Goal: Transaction & Acquisition: Purchase product/service

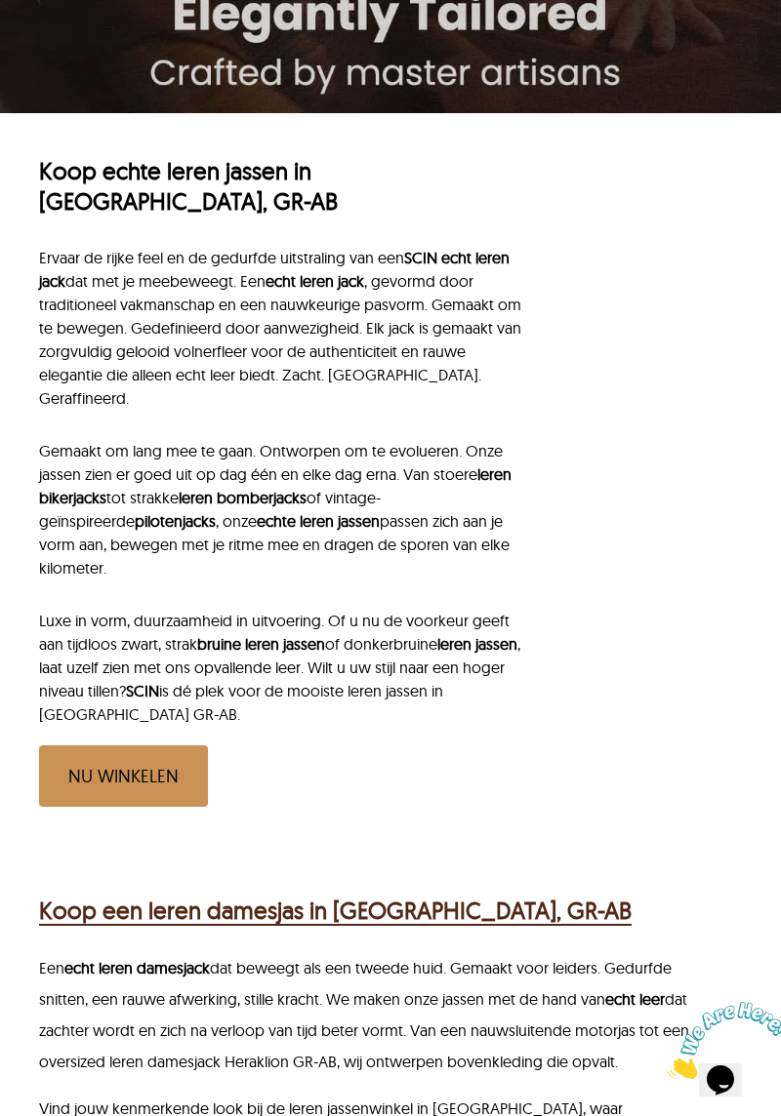
scroll to position [785, 0]
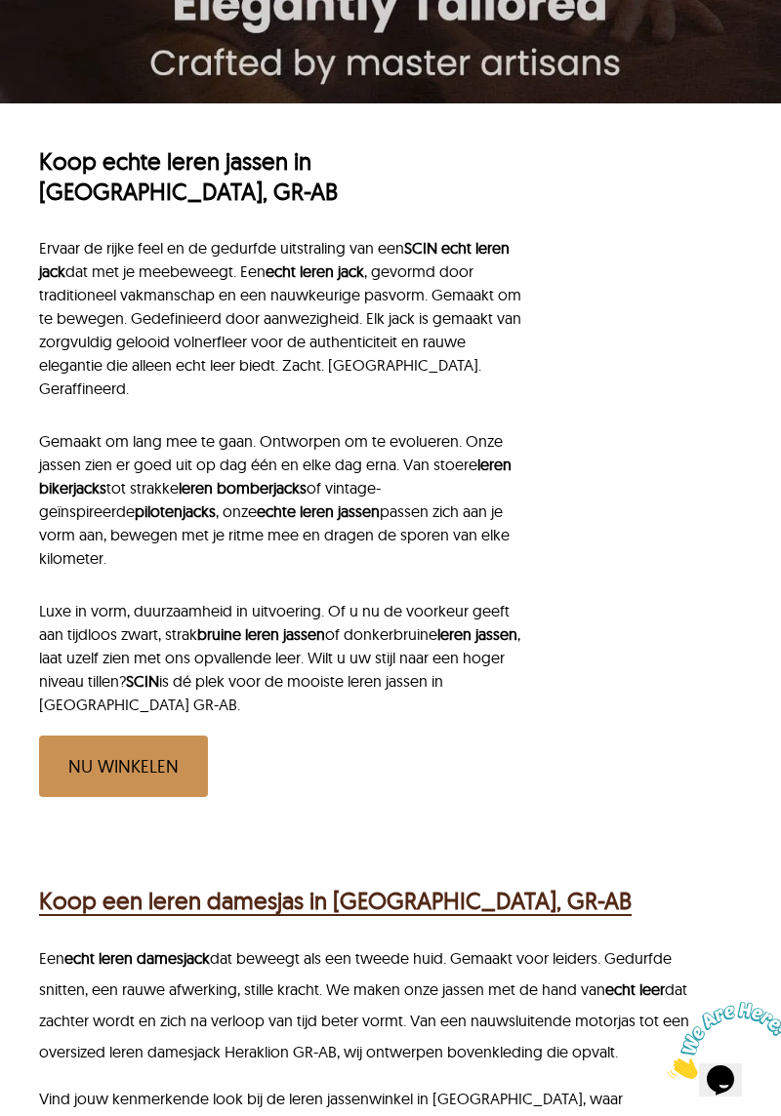
click at [703, 873] on div "Koop een leren damesjas in [GEOGRAPHIC_DATA], GR-AB" at bounding box center [391, 898] width 705 height 50
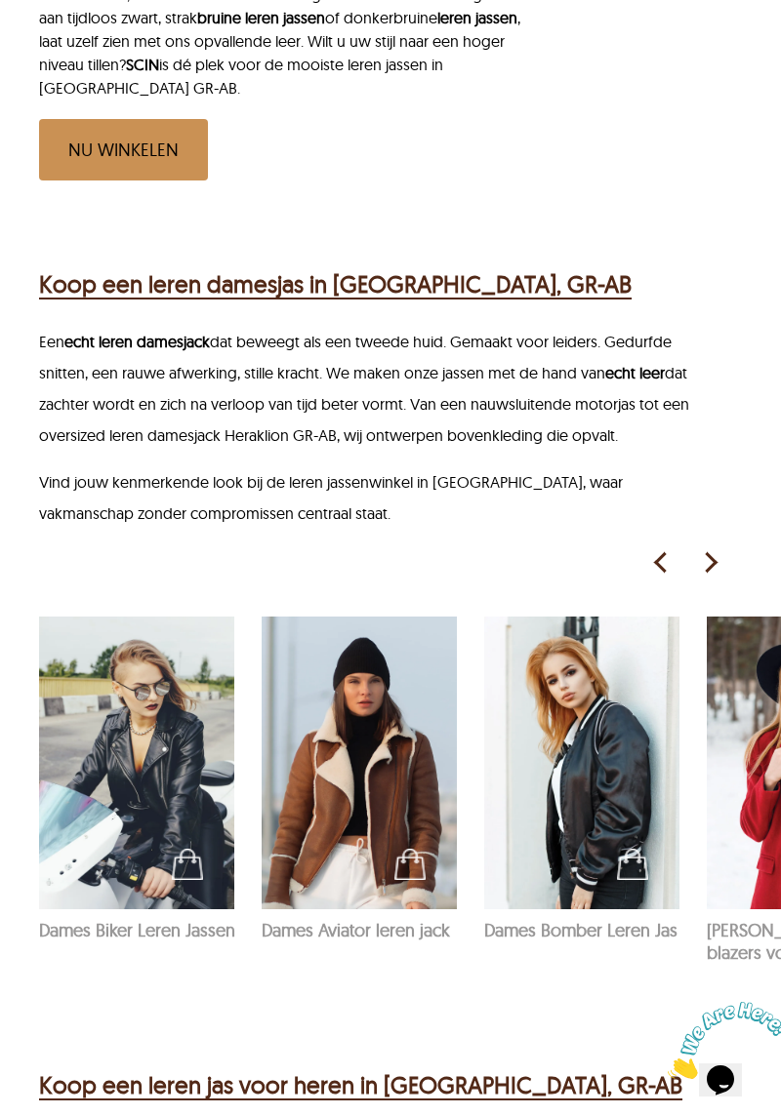
scroll to position [1403, 0]
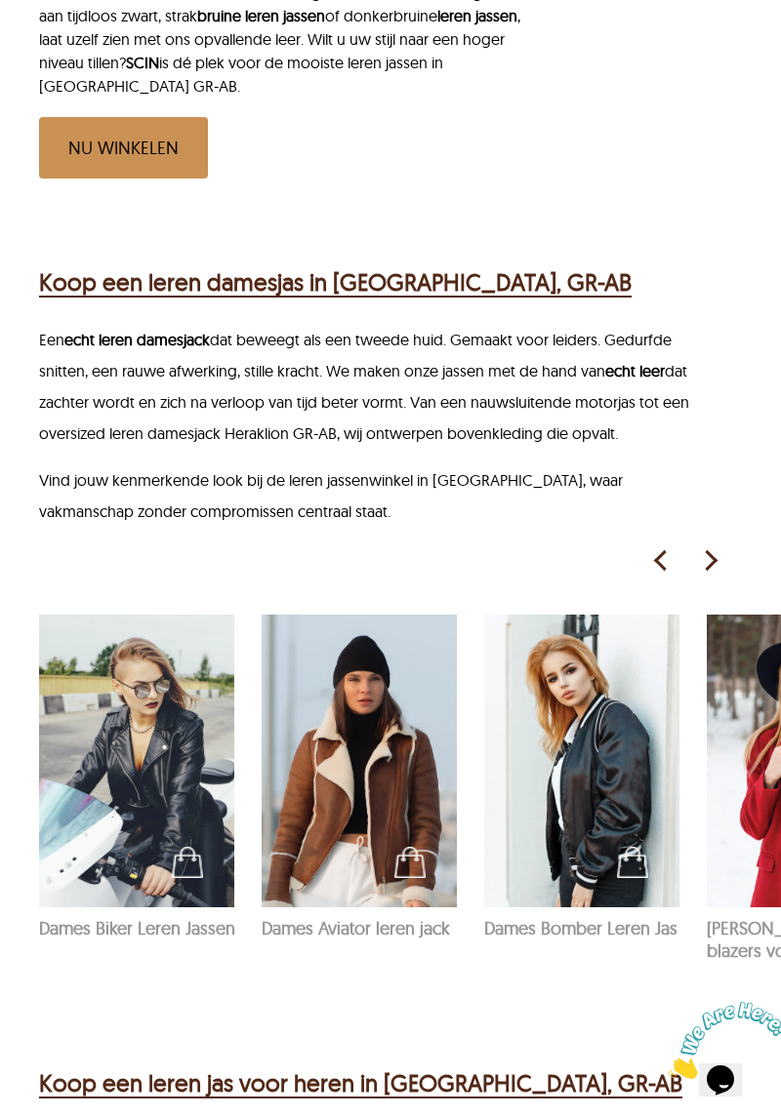
click at [706, 546] on img at bounding box center [709, 560] width 29 height 29
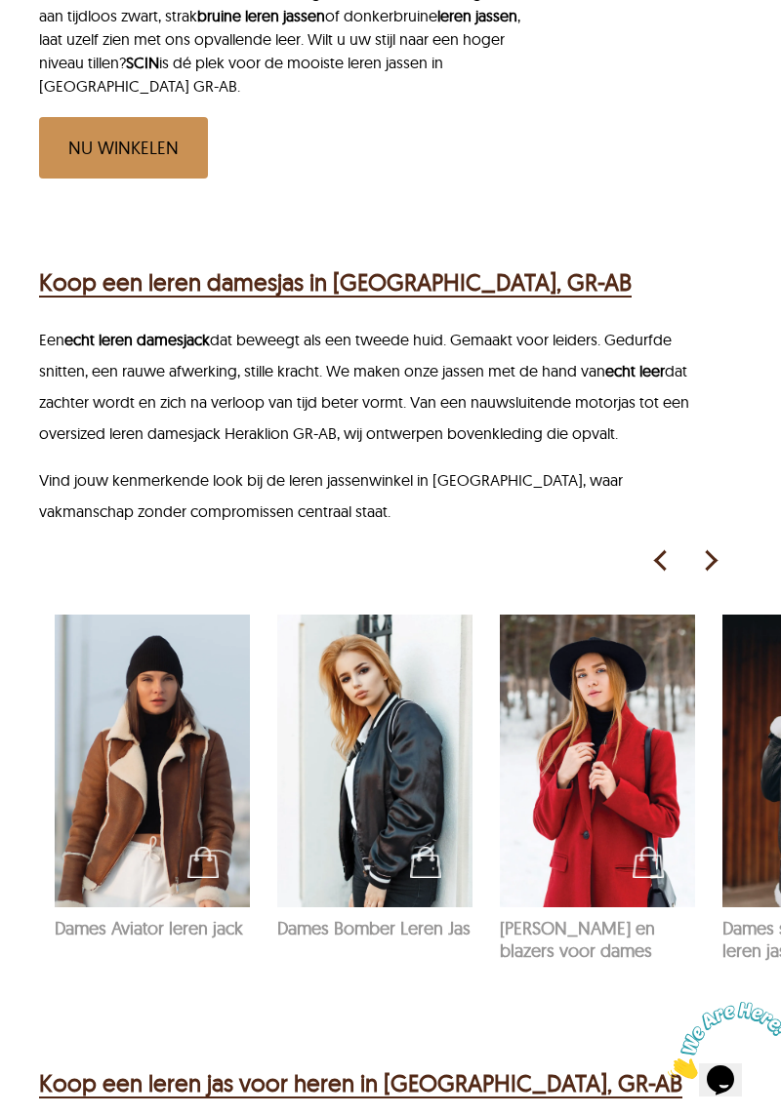
scroll to position [0, 222]
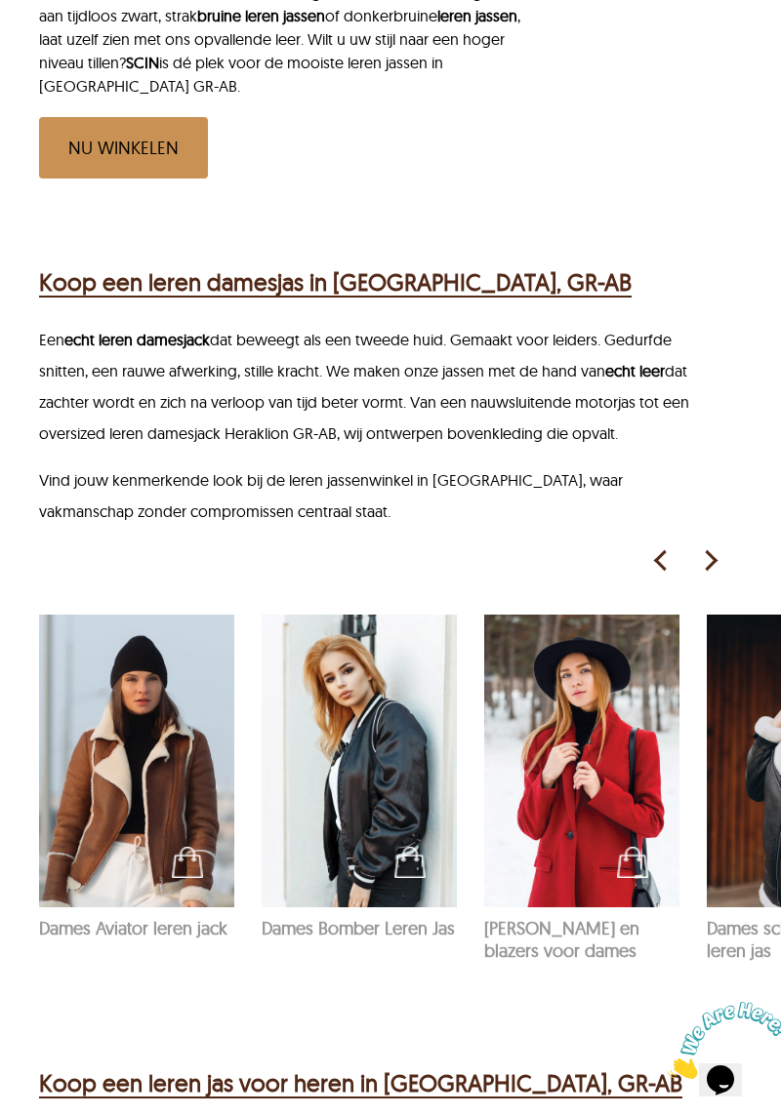
click at [708, 546] on img at bounding box center [709, 560] width 29 height 29
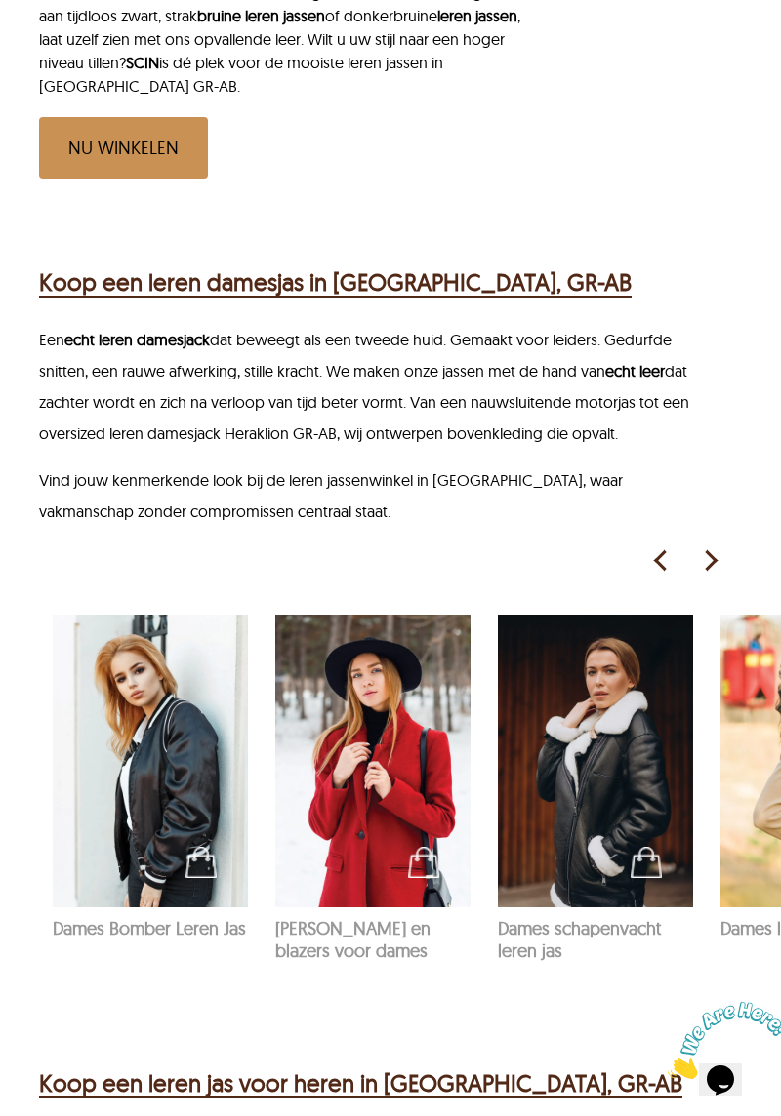
scroll to position [0, 445]
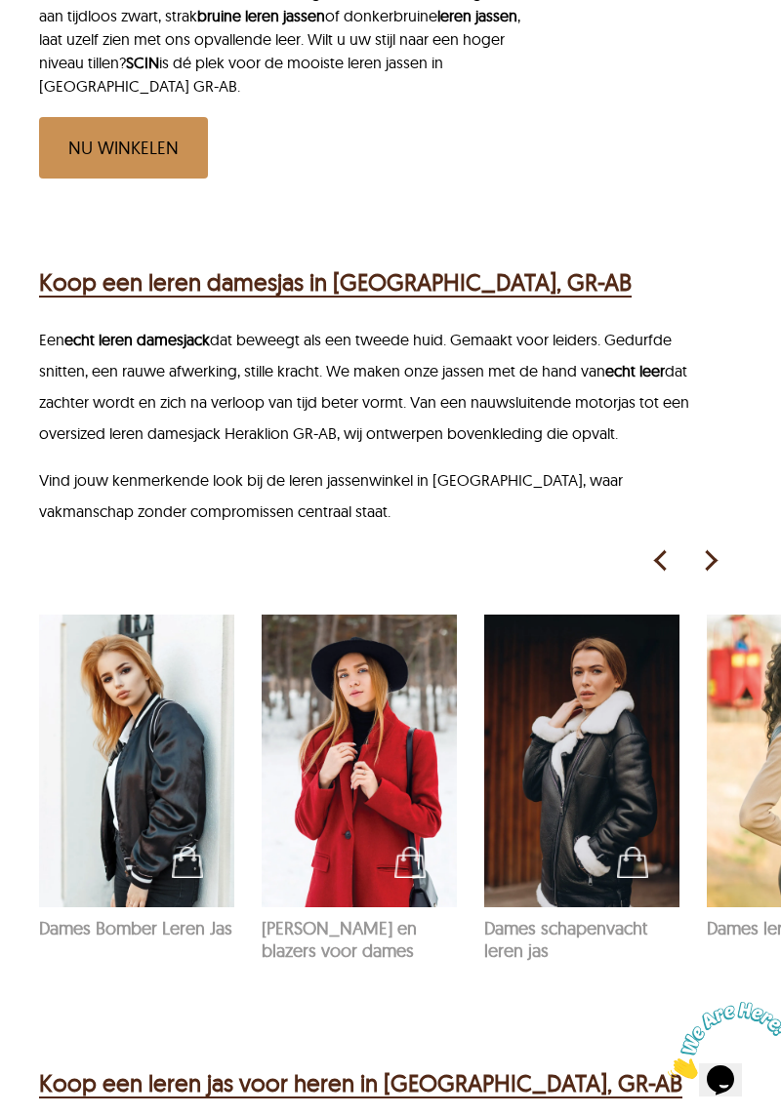
click at [712, 546] on img at bounding box center [709, 560] width 29 height 29
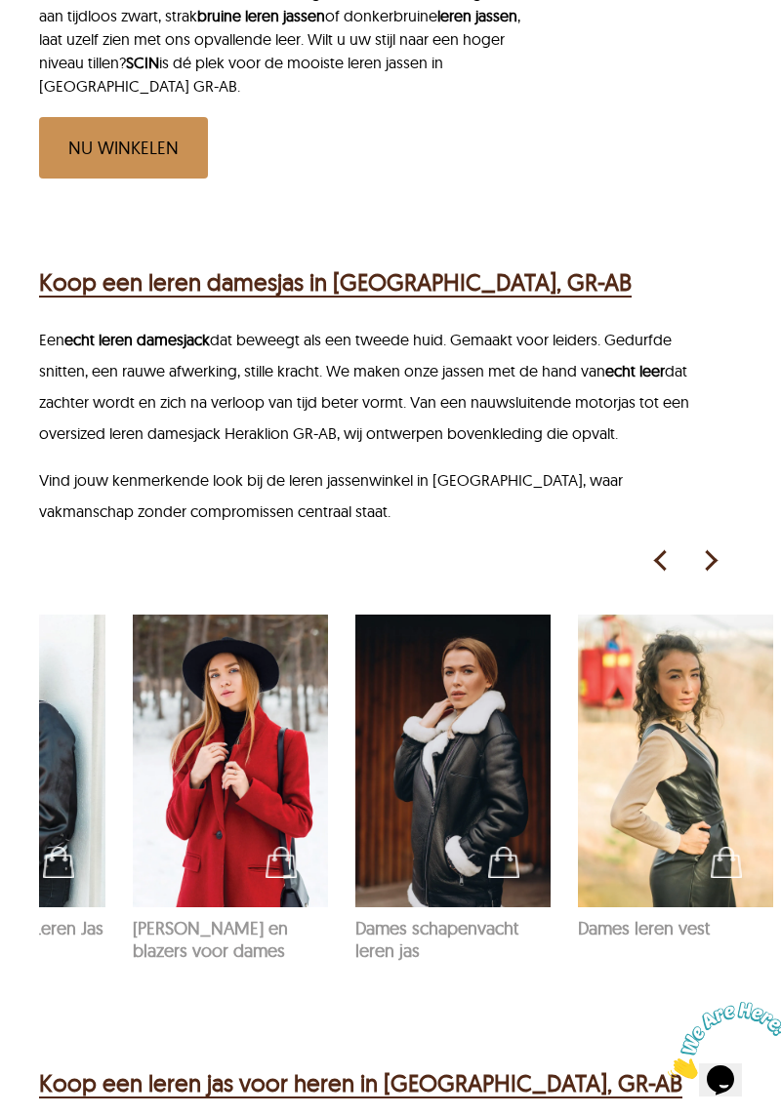
click at [710, 546] on img at bounding box center [709, 560] width 29 height 29
click at [665, 546] on img at bounding box center [660, 560] width 29 height 29
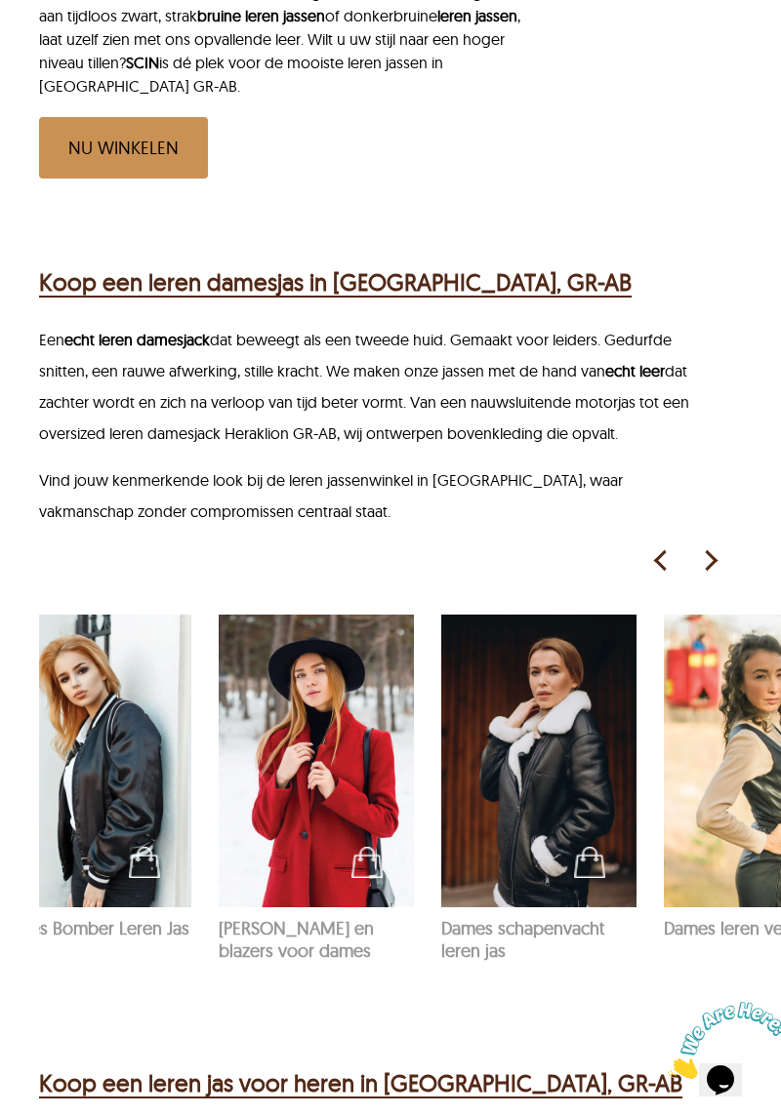
scroll to position [0, 351]
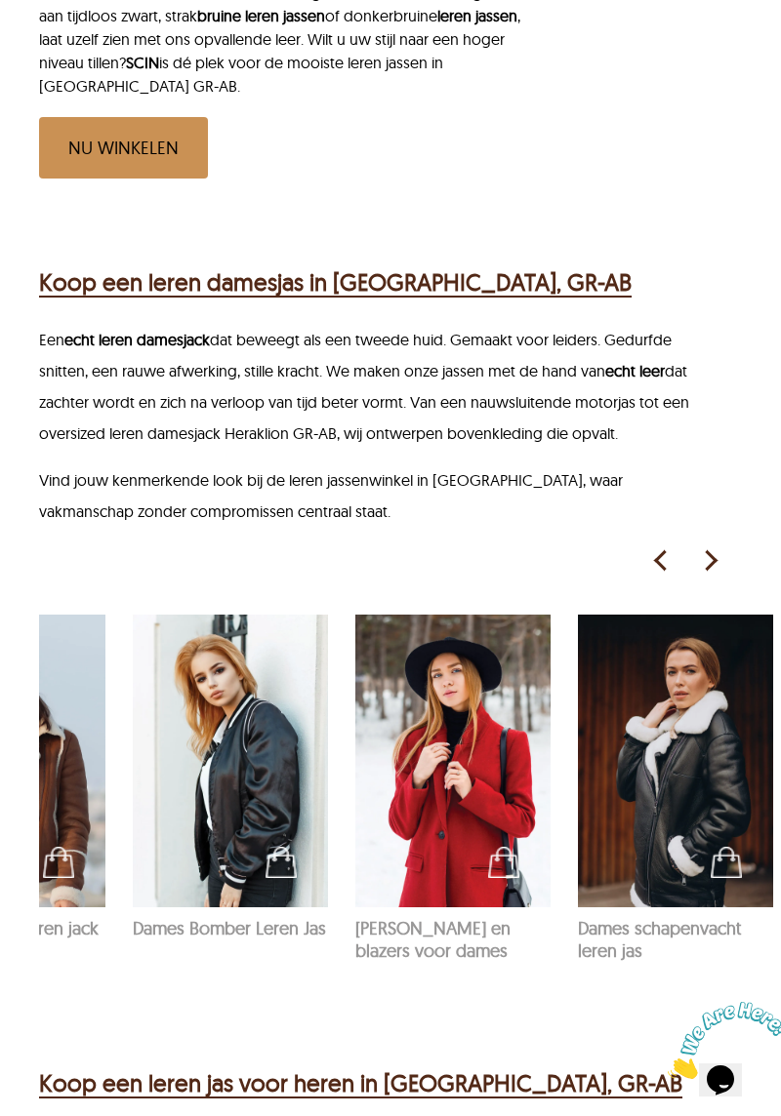
click at [655, 546] on img at bounding box center [660, 560] width 29 height 29
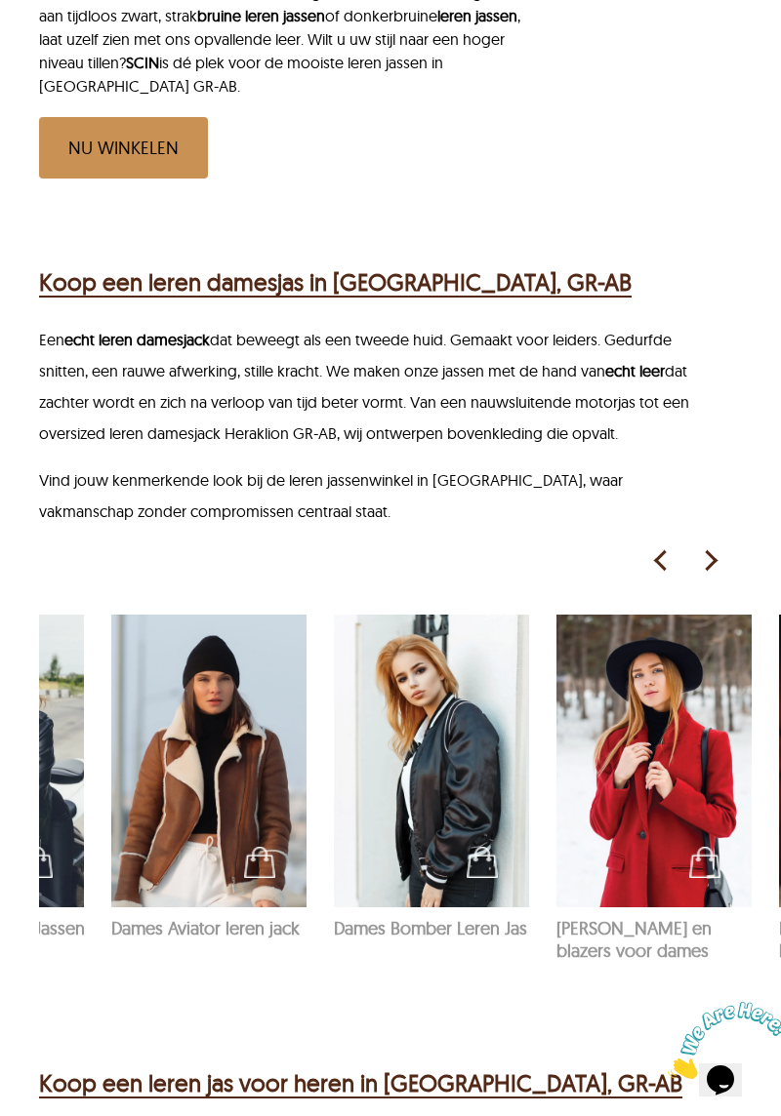
scroll to position [0, 129]
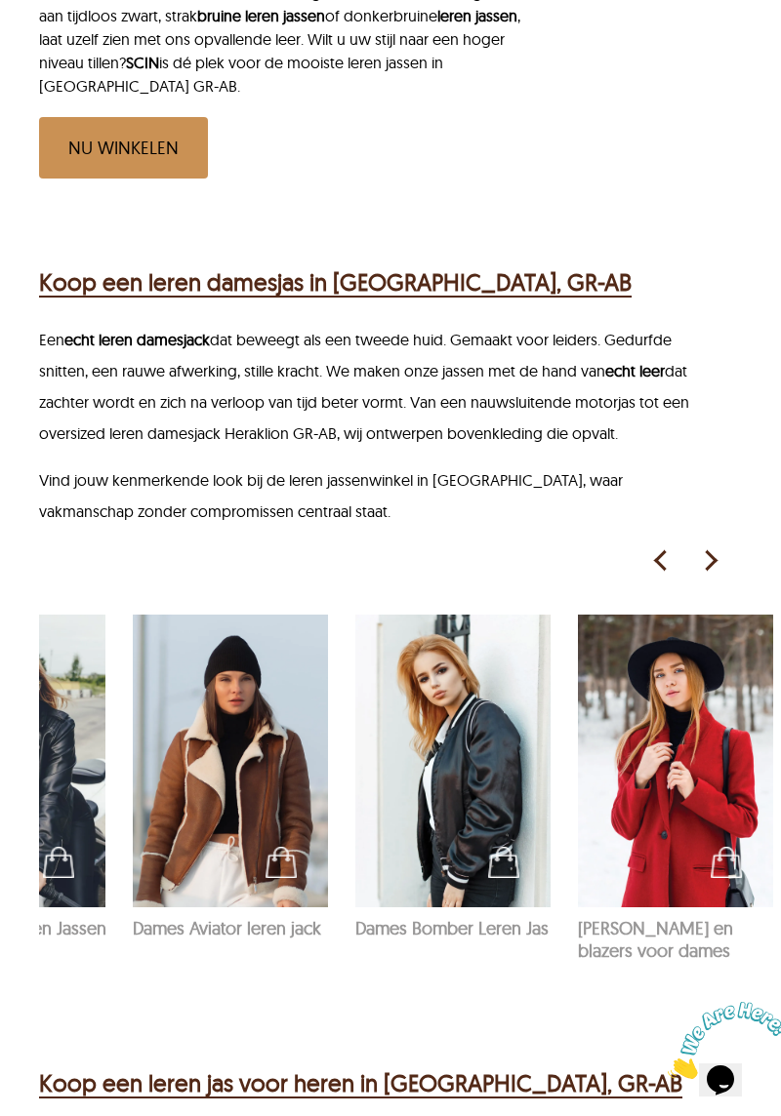
click at [660, 546] on img at bounding box center [660, 560] width 29 height 29
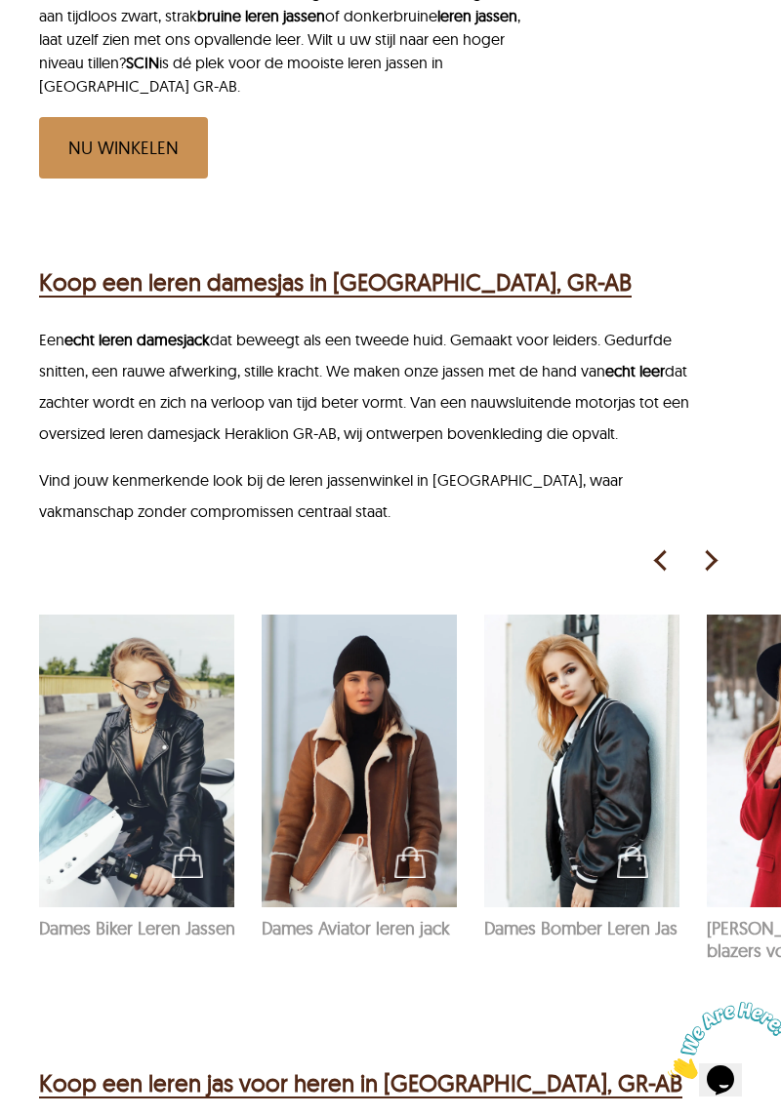
click at [221, 917] on font "Dames Biker Leren Jassen" at bounding box center [137, 928] width 196 height 22
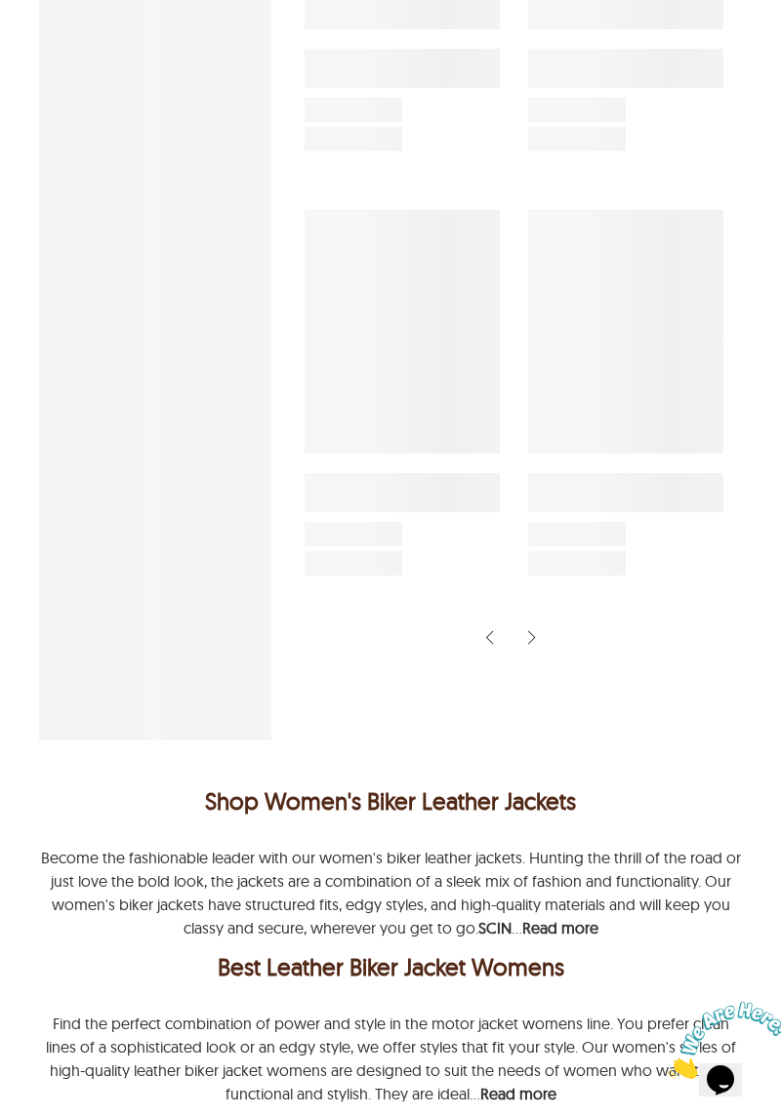
scroll to position [45, 0]
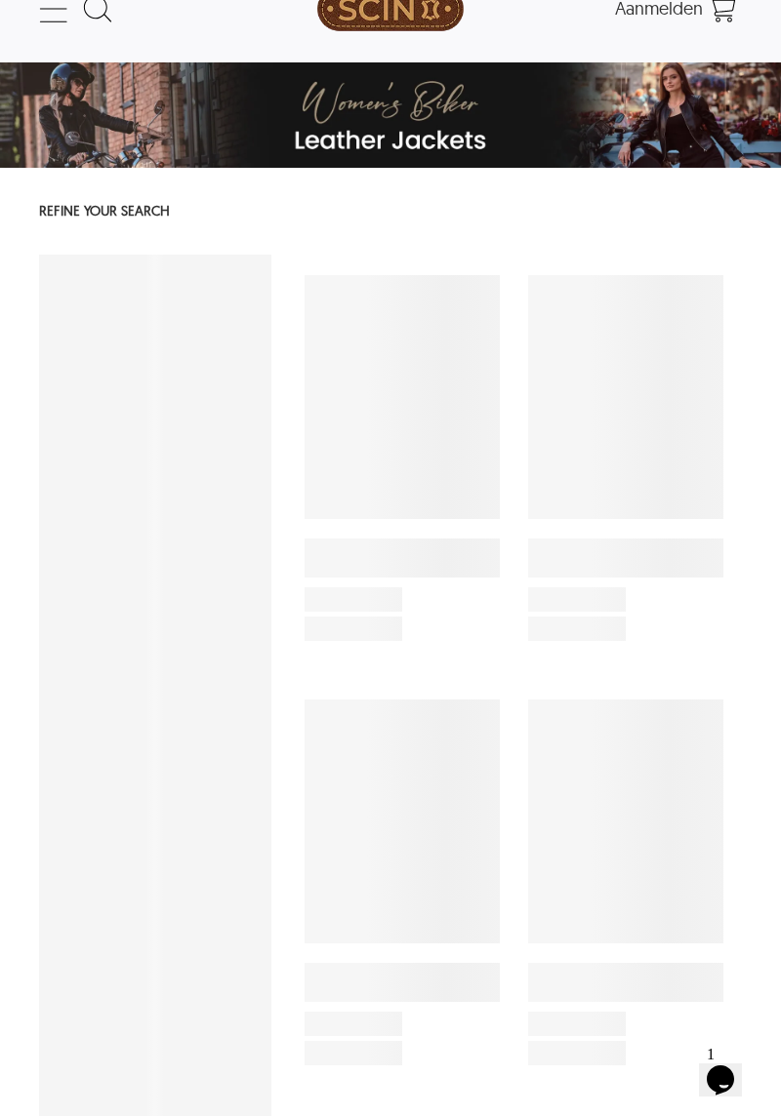
select select "********"
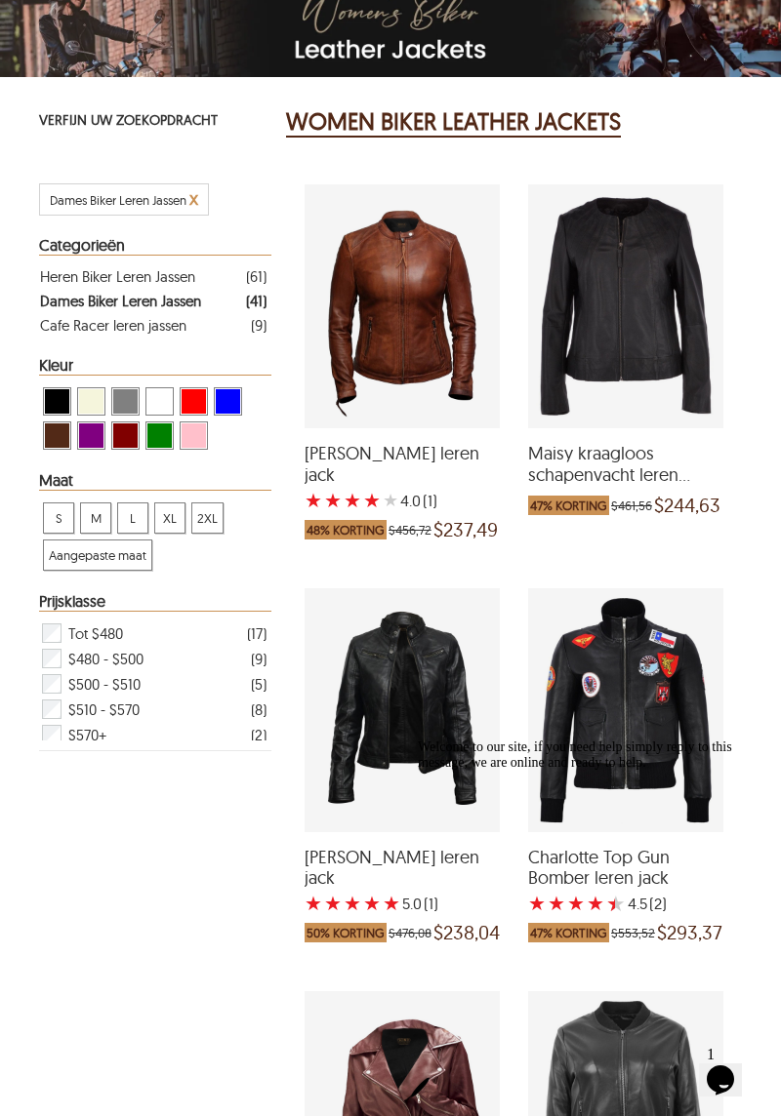
scroll to position [135, 0]
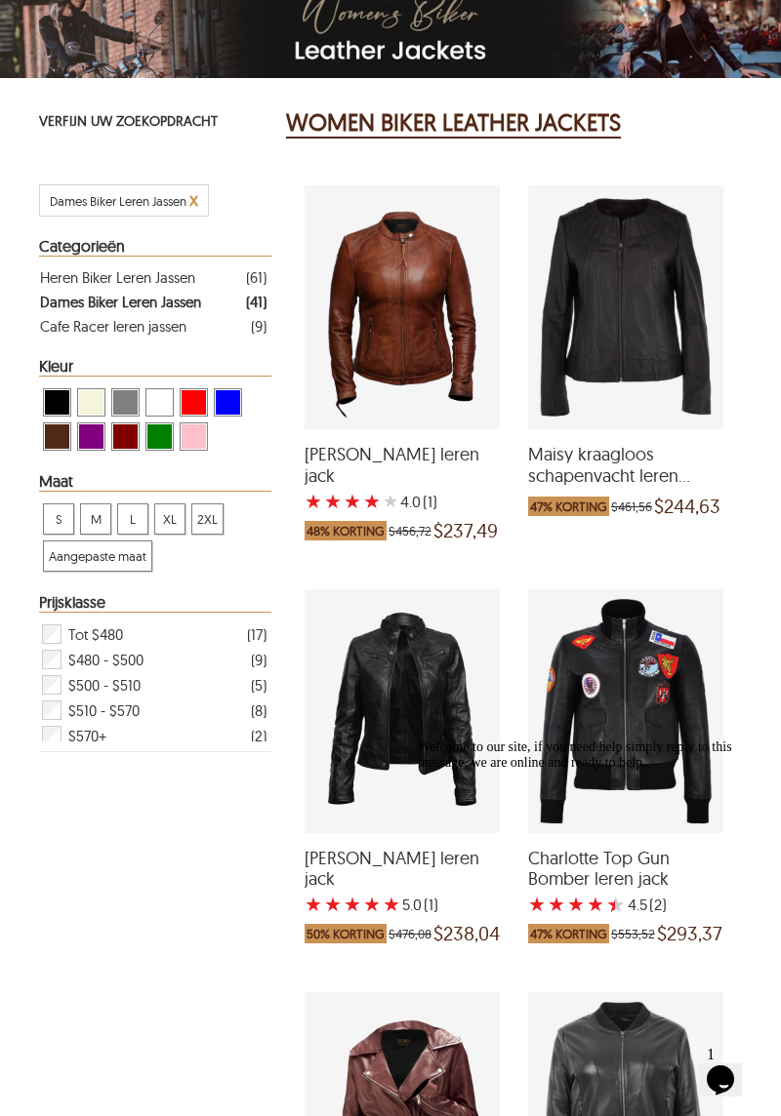
click at [234, 402] on span "Bekijk blauwe dames biker leren jassen" at bounding box center [228, 402] width 24 height 24
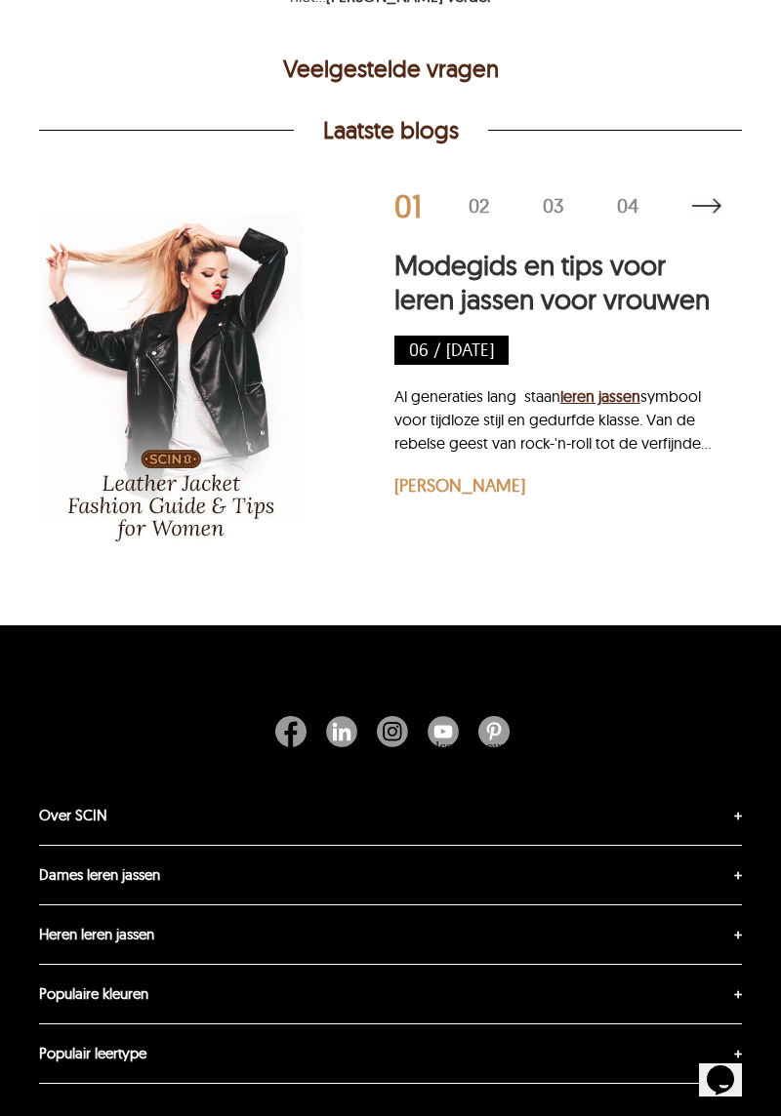
scroll to position [1401, 0]
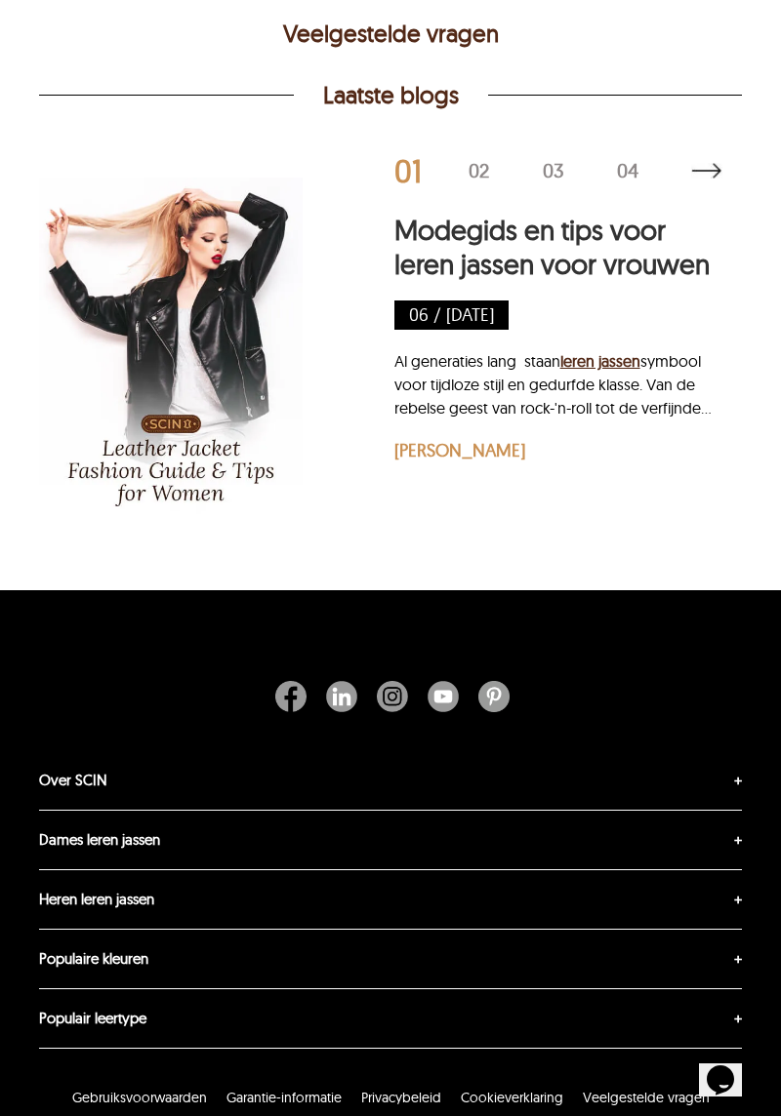
click at [742, 765] on div "Welcome to our site, if you need help simply reply to this message, we are onli…" at bounding box center [593, 755] width 351 height 31
click at [160, 830] on font "Dames leren jassen" at bounding box center [99, 839] width 121 height 19
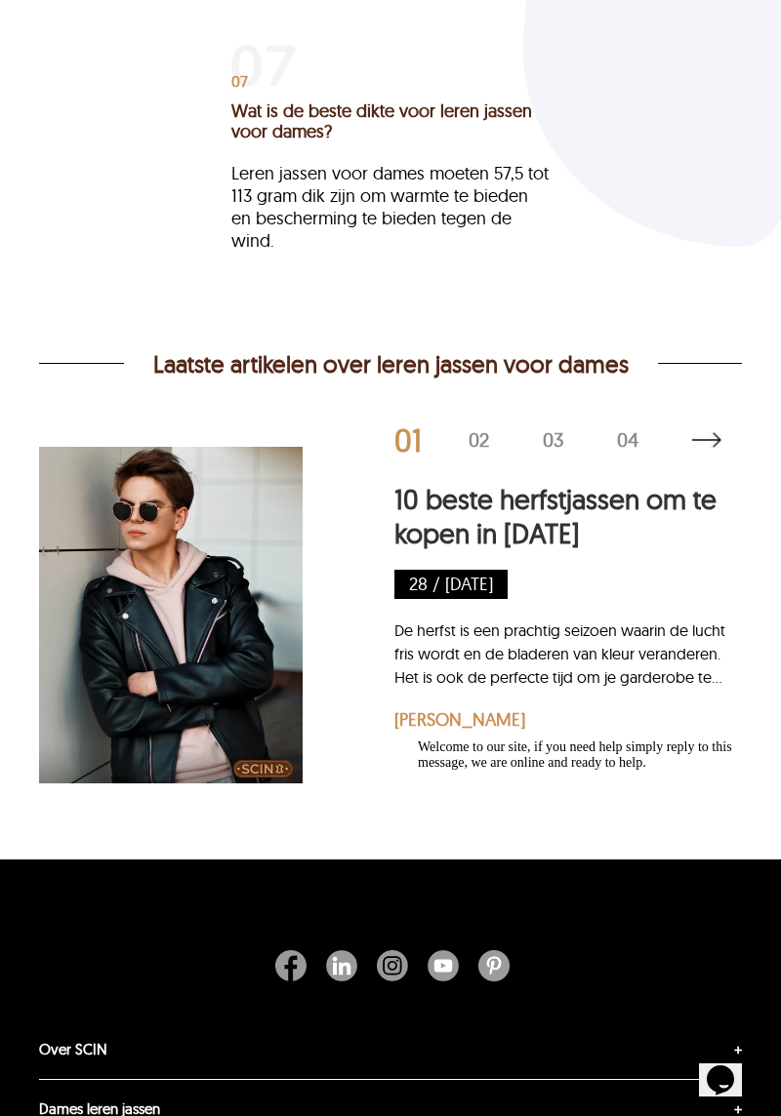
scroll to position [5571, 0]
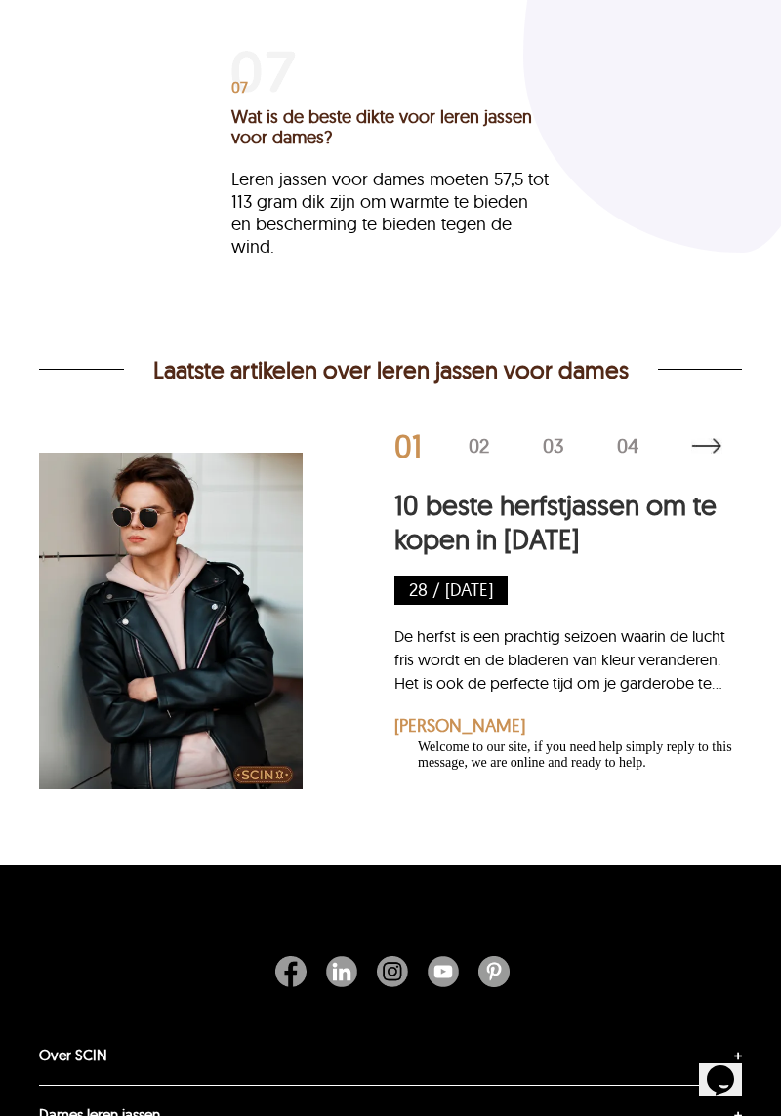
click at [712, 443] on img at bounding box center [706, 446] width 31 height 16
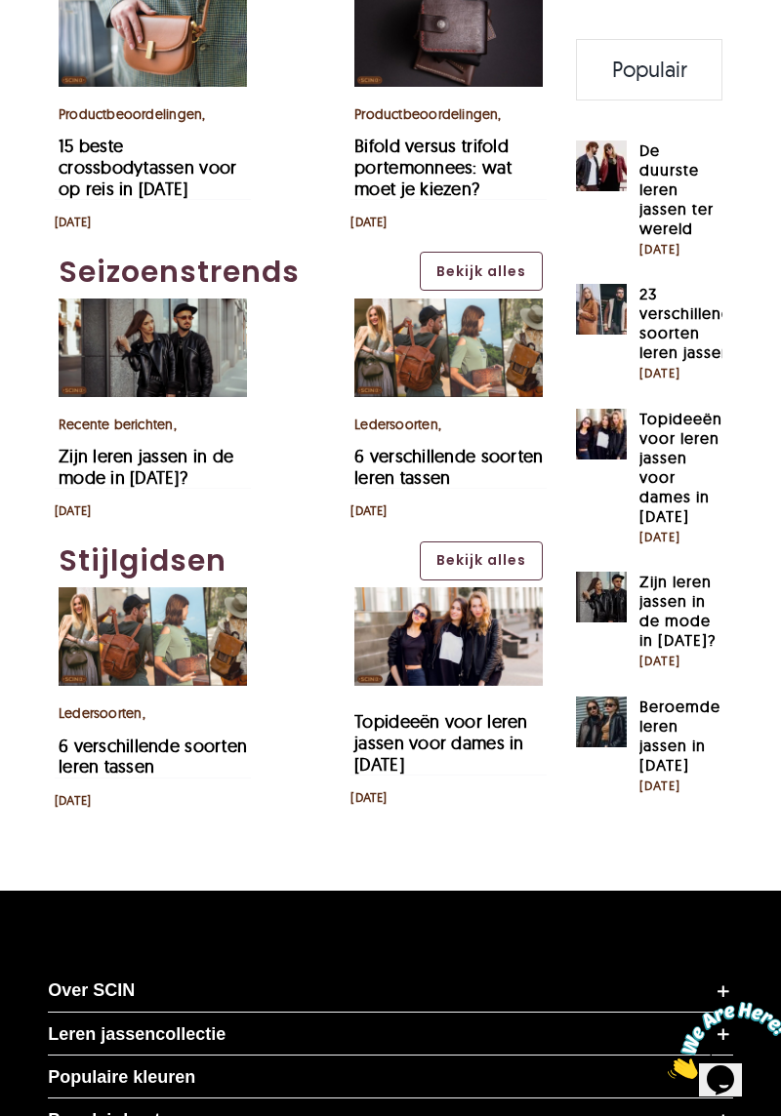
scroll to position [3106, 0]
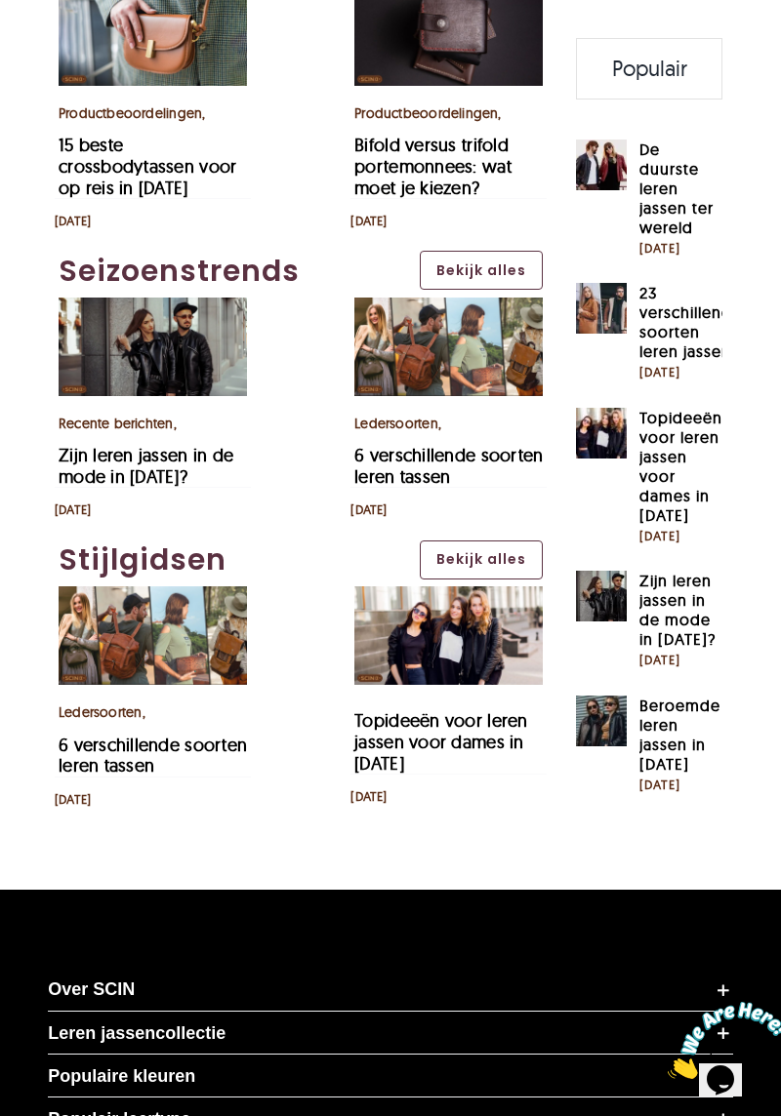
click at [211, 1024] on font "Leren jassencollectie" at bounding box center [137, 1034] width 178 height 20
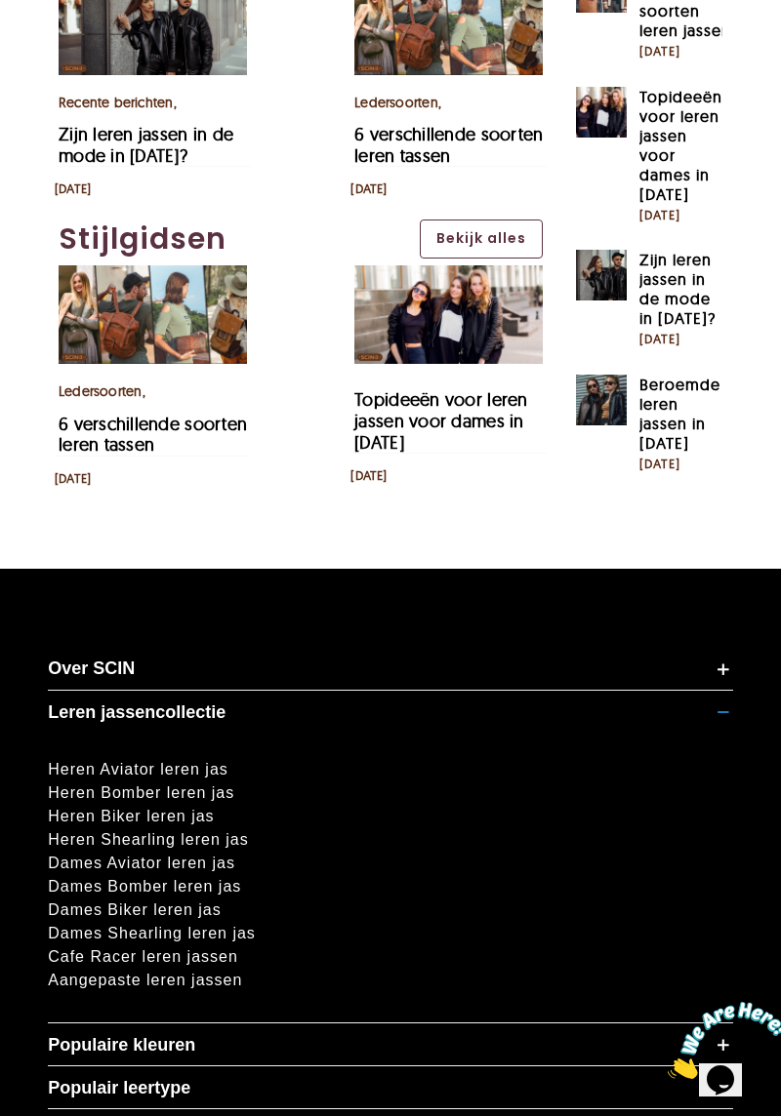
scroll to position [3412, 0]
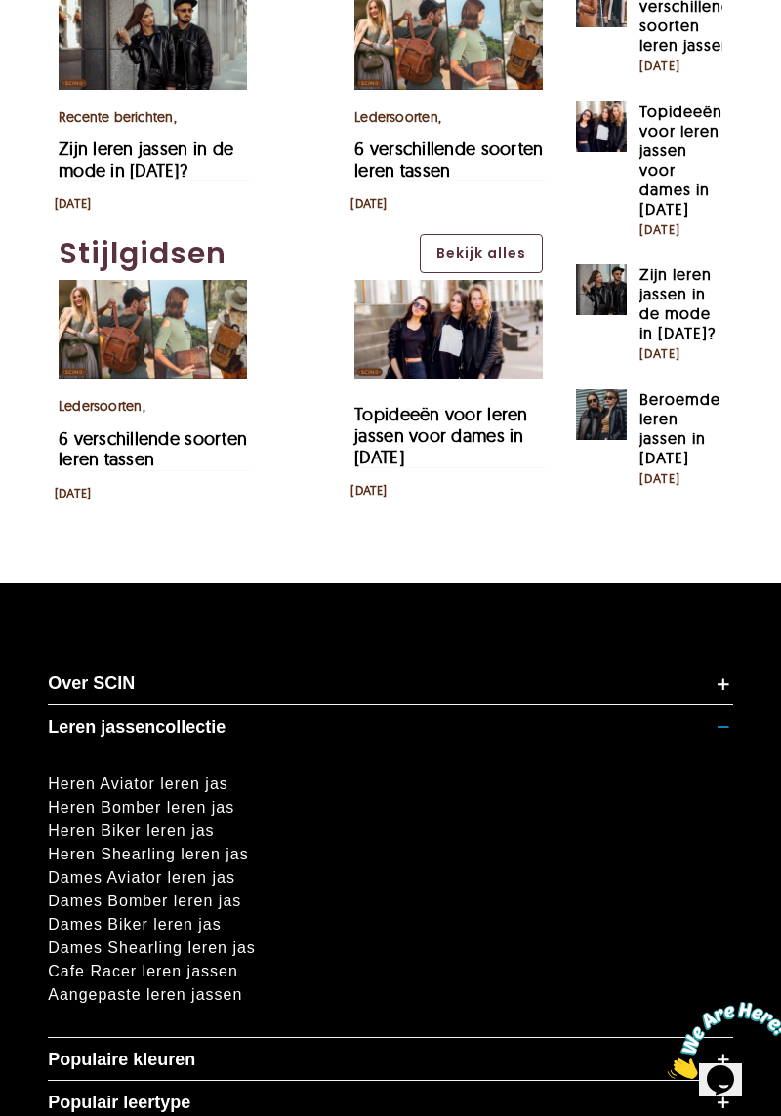
click at [184, 916] on font "Dames Biker leren jas" at bounding box center [135, 924] width 174 height 17
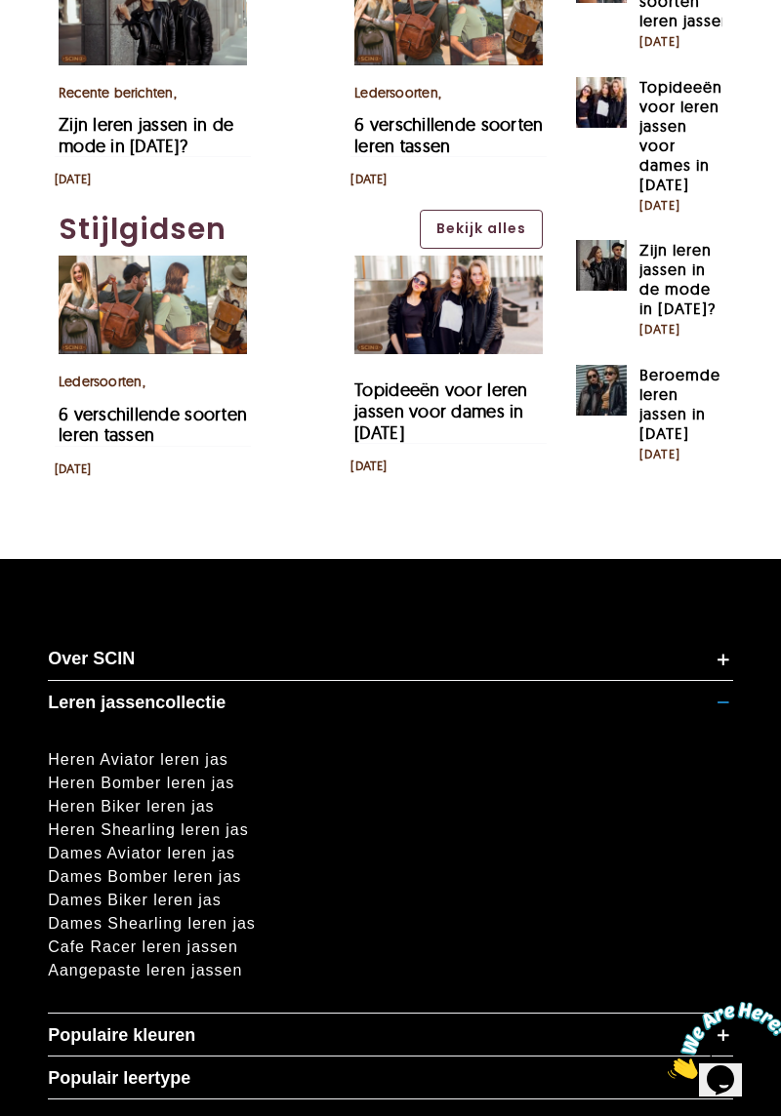
scroll to position [3475, 0]
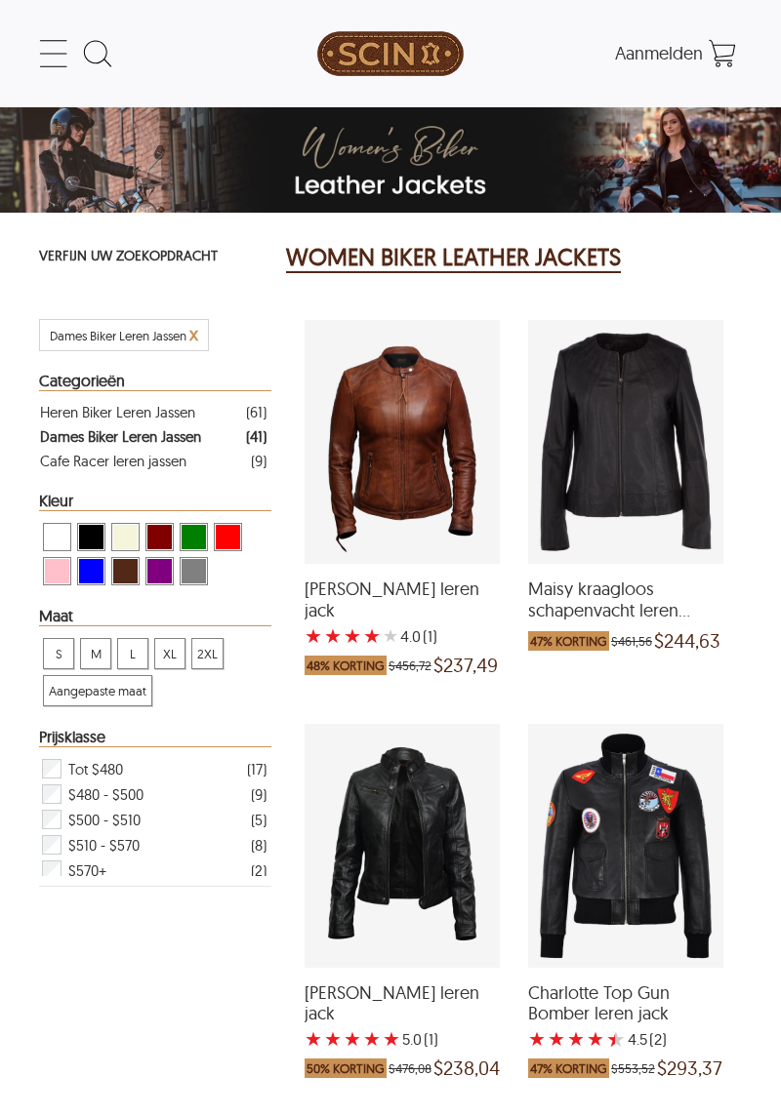
select select "********"
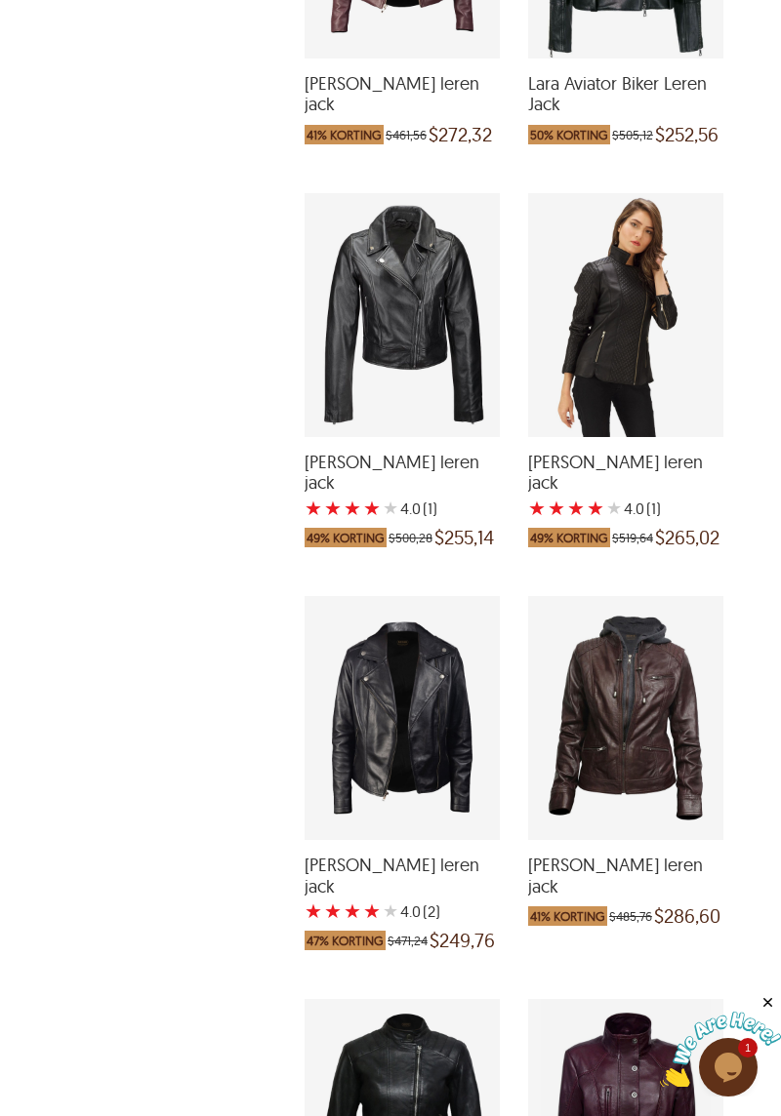
scroll to position [3305, 0]
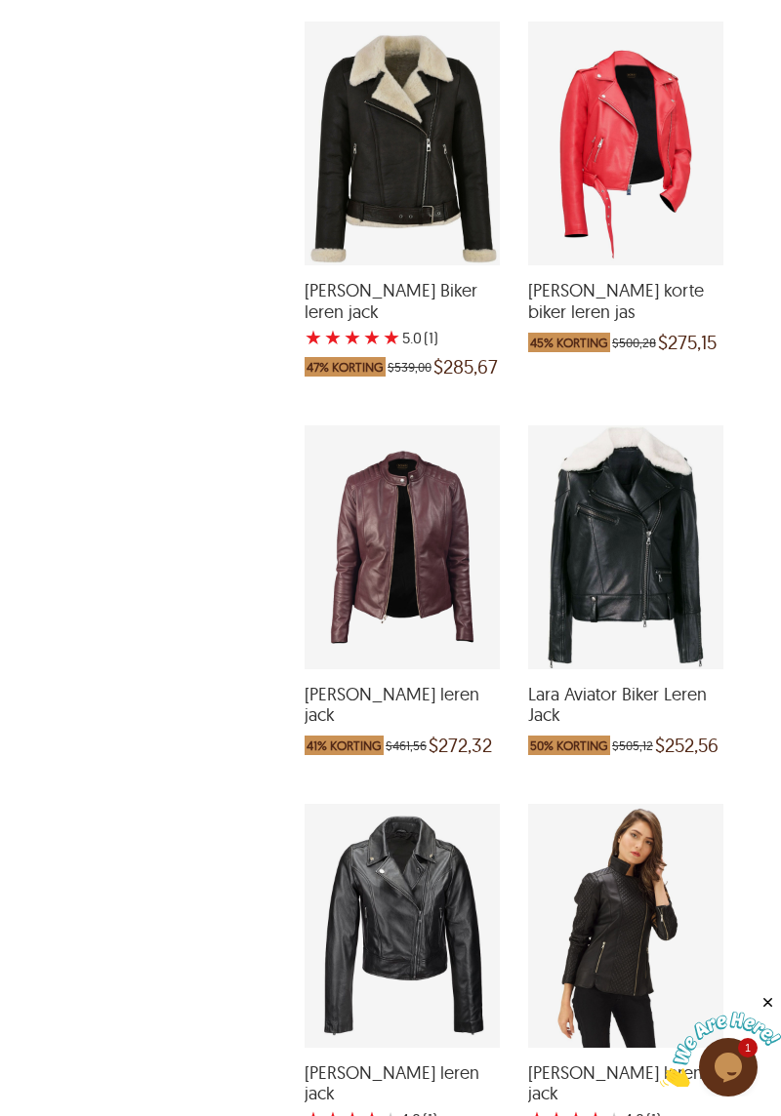
click at [440, 683] on font "[PERSON_NAME] leren jack" at bounding box center [391, 705] width 175 height 44
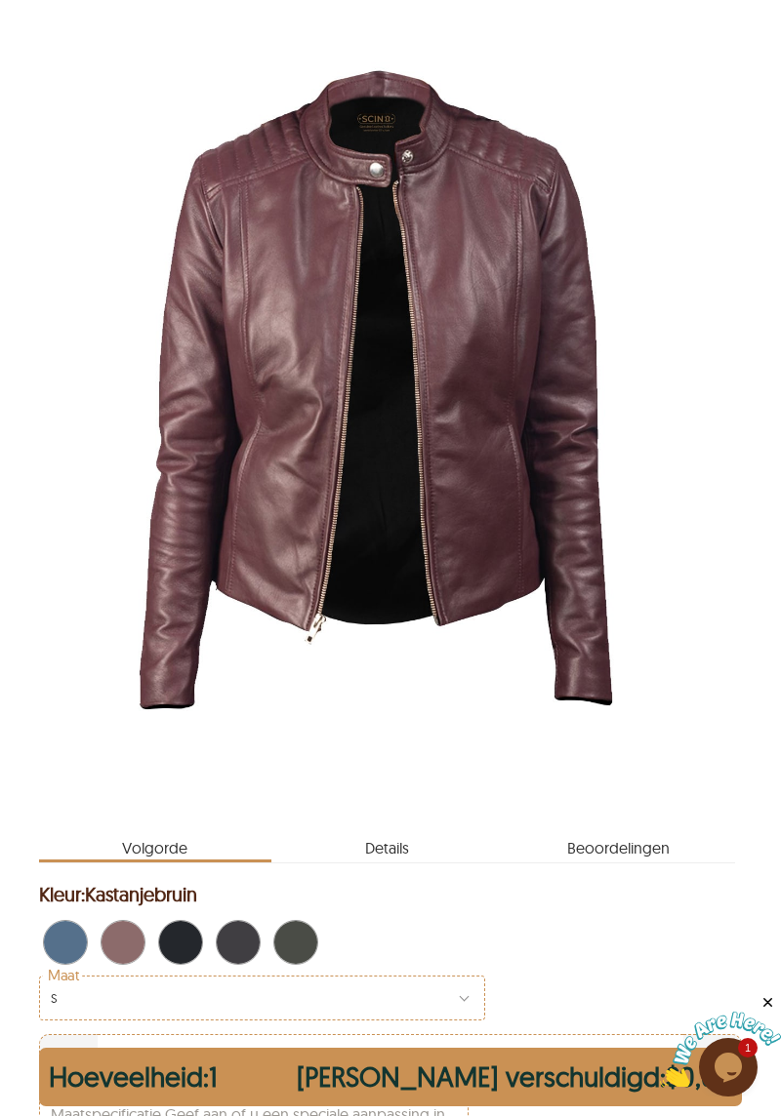
scroll to position [258, 0]
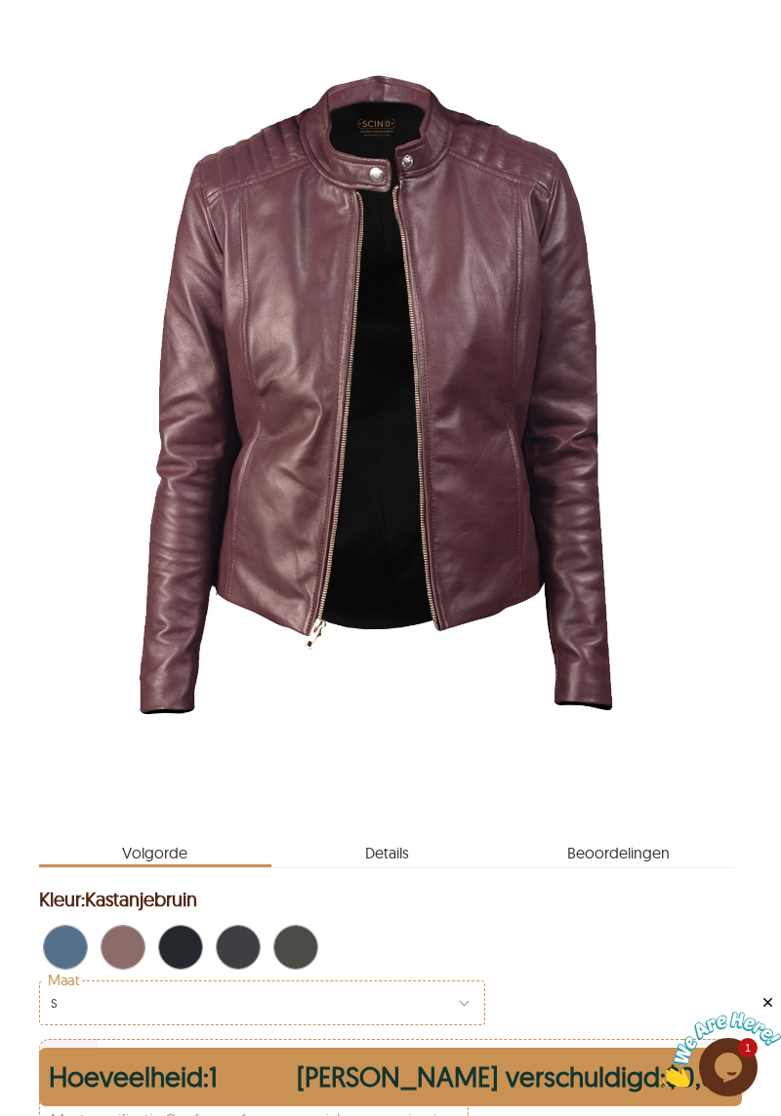
click at [71, 967] on span "Blauw" at bounding box center [71, 947] width 13 height 43
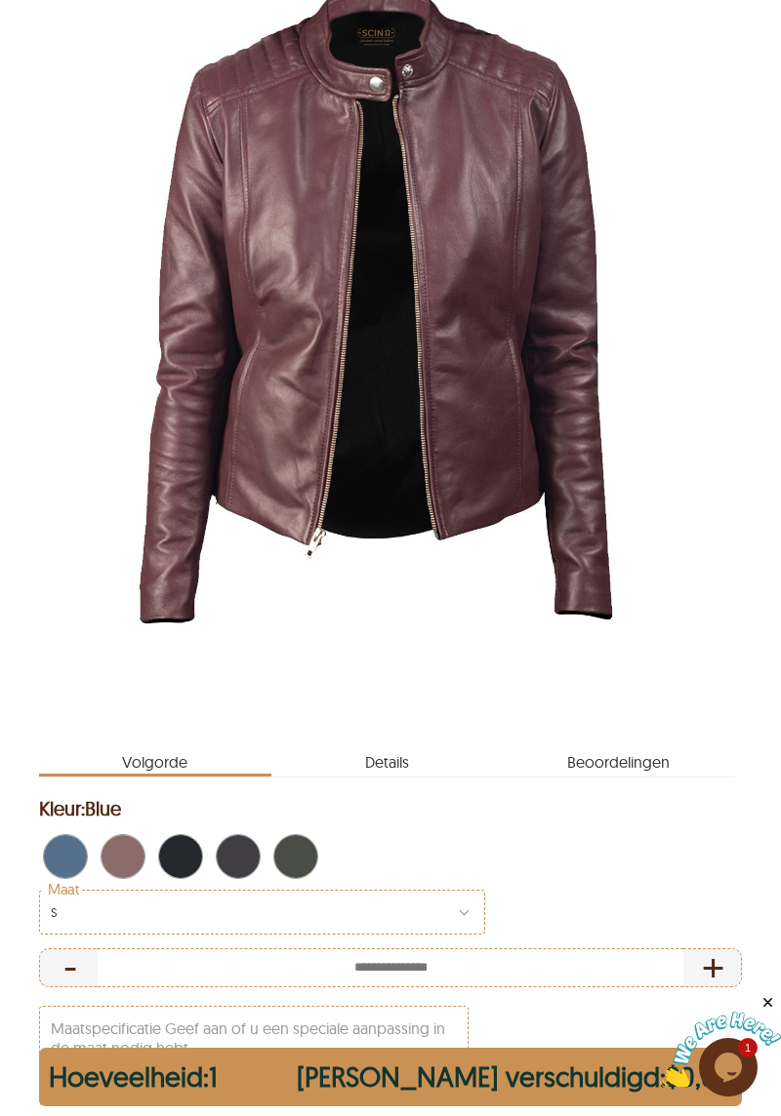
scroll to position [365, 0]
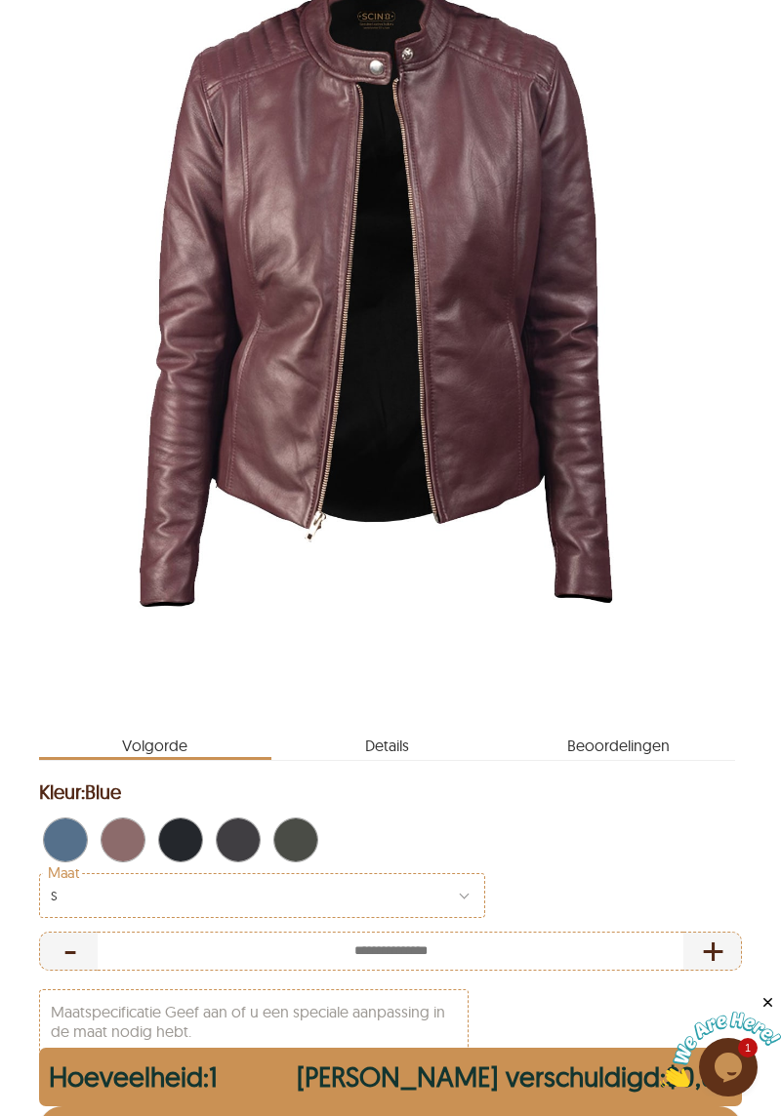
click at [78, 861] on span "Blauw" at bounding box center [82, 840] width 9 height 43
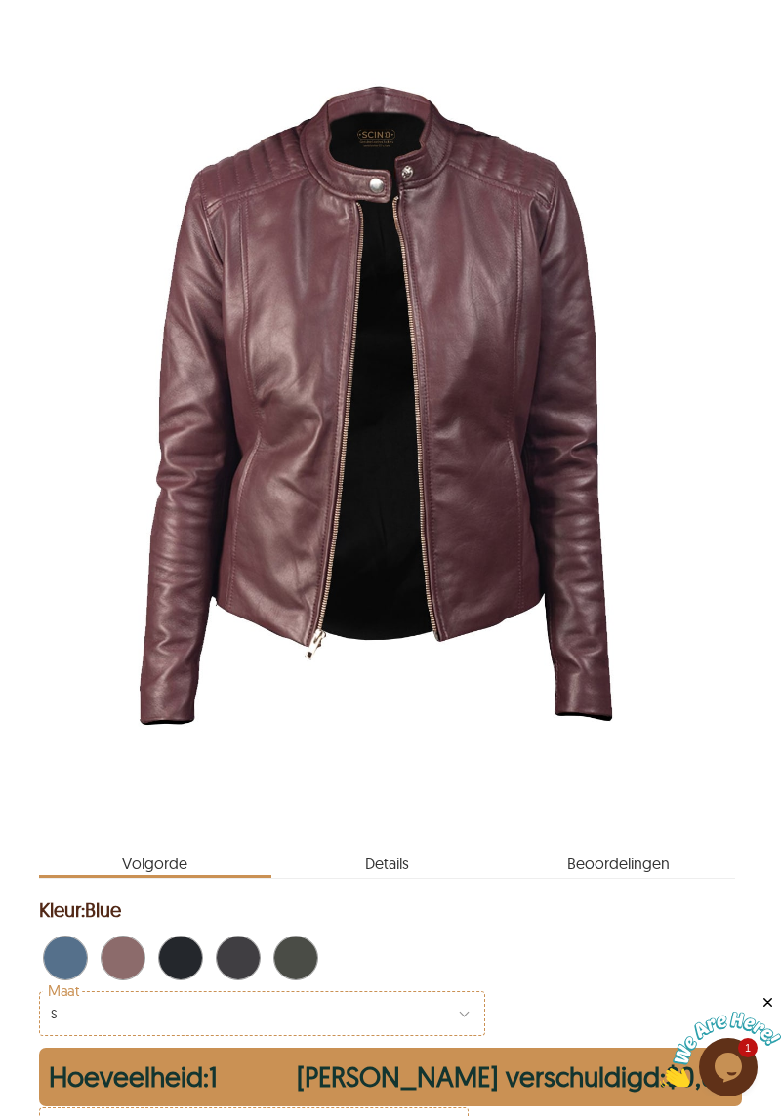
scroll to position [251, 0]
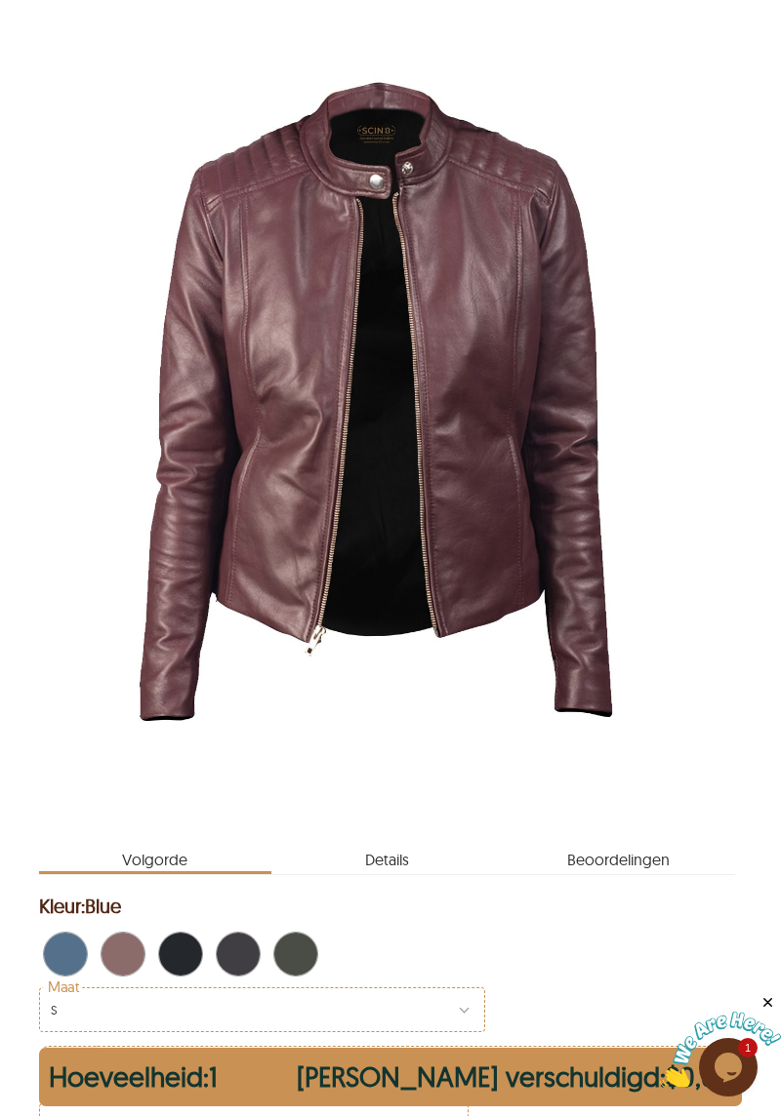
click at [306, 970] on span "Groente \a" at bounding box center [302, 954] width 13 height 43
click at [393, 869] on font "Details" at bounding box center [387, 860] width 44 height 20
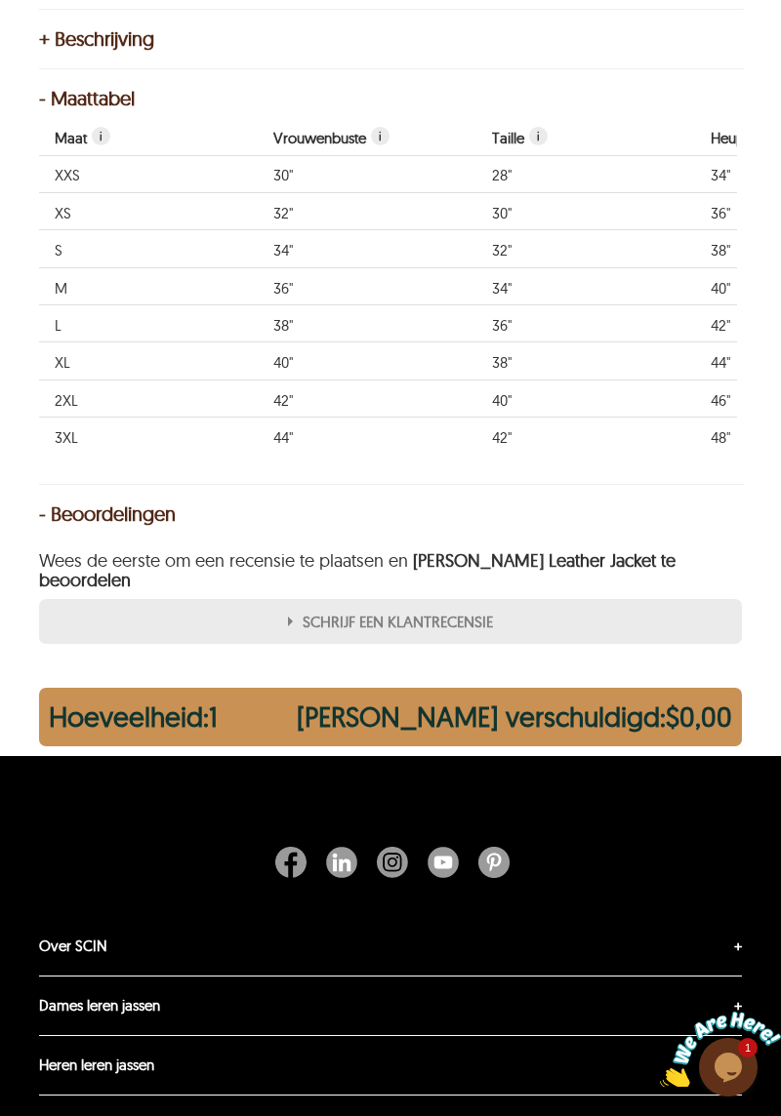
scroll to position [1911, 0]
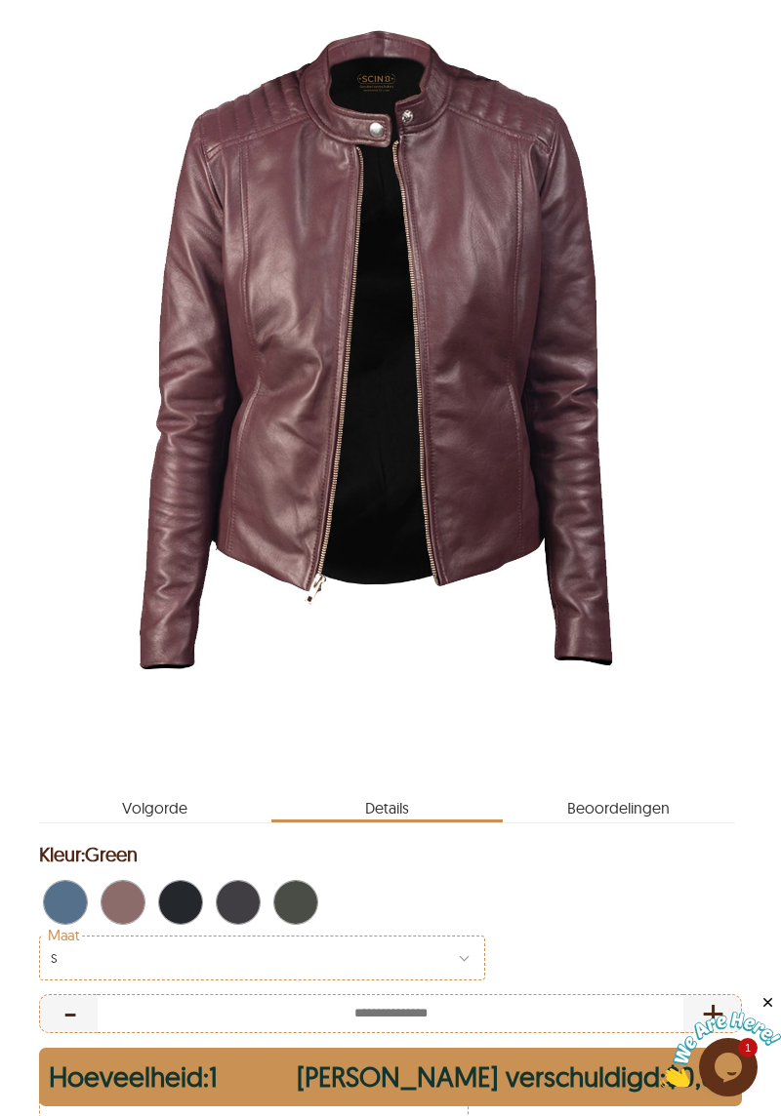
scroll to position [251, 0]
